Goal: Information Seeking & Learning: Learn about a topic

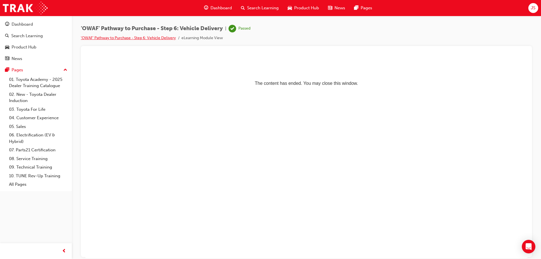
click at [106, 38] on link "'OWAF' Pathway to Purchase - Step 6: Vehicle Delivery" at bounding box center [128, 38] width 95 height 5
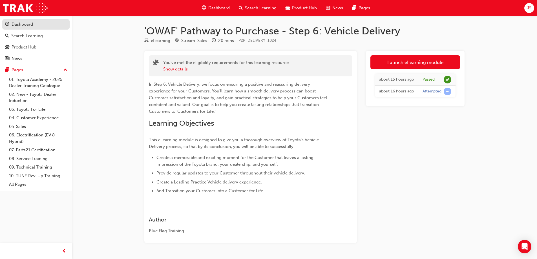
click at [23, 26] on div "Dashboard" at bounding box center [22, 24] width 21 height 6
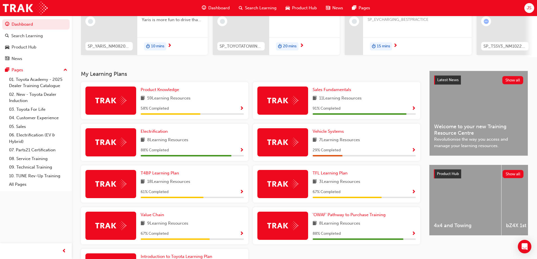
scroll to position [85, 0]
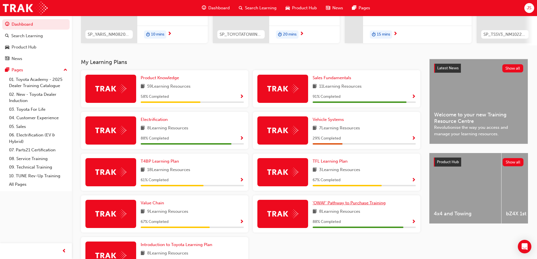
click at [349, 205] on span "'OWAF' Pathway to Purchase Training" at bounding box center [349, 202] width 73 height 5
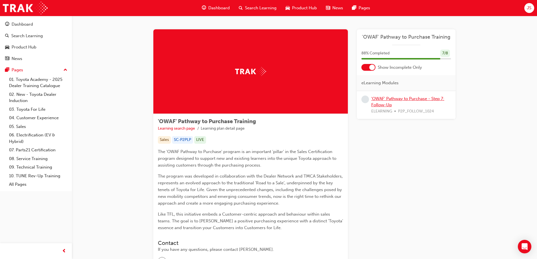
click at [386, 103] on link "'OWAF' Pathway to Purchase - Step 7: Follow-Up" at bounding box center [407, 102] width 73 height 12
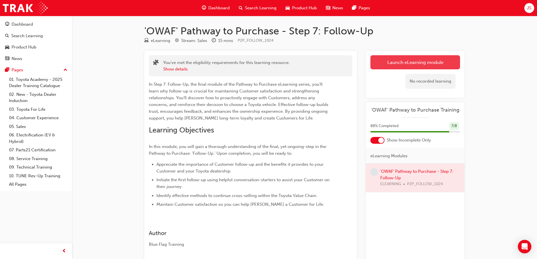
click at [416, 58] on link "Launch eLearning module" at bounding box center [415, 62] width 90 height 14
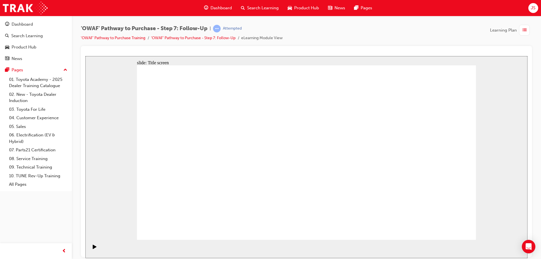
drag, startPoint x: 316, startPoint y: 111, endPoint x: 323, endPoint y: 112, distance: 6.9
